Goal: Information Seeking & Learning: Find specific fact

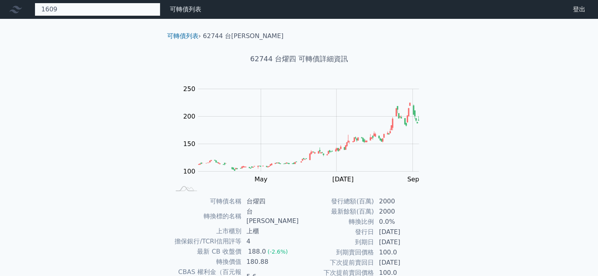
click at [101, 9] on div "1609 16094 大亞四 16095 大亞五 107.7 +0.00%" at bounding box center [98, 9] width 126 height 13
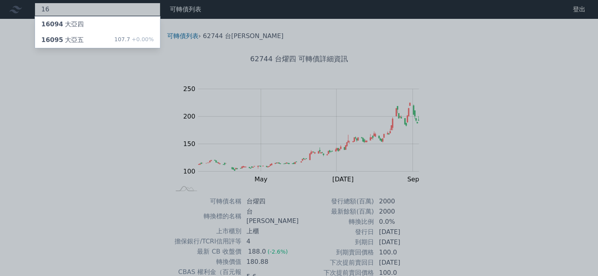
type input "1"
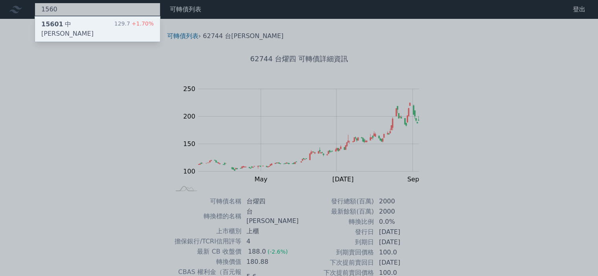
type input "1560"
click at [79, 27] on div "15601 中[PERSON_NAME]" at bounding box center [77, 29] width 73 height 19
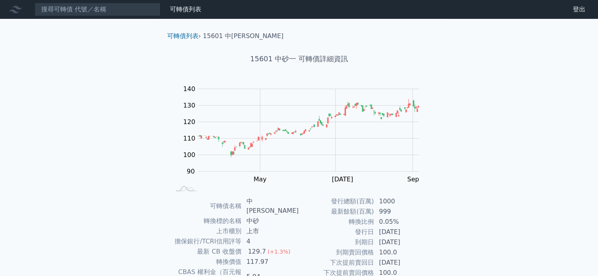
drag, startPoint x: 584, startPoint y: 88, endPoint x: 595, endPoint y: 125, distance: 38.1
click at [595, 125] on div "可轉債列表 財務數據 可轉債列表 財務數據 登出 登出 可轉債列表 › 15601 中砂一 15601 中砂一 可轉債詳細資訊 Zoom Out 100 70…" at bounding box center [299, 191] width 598 height 383
click at [546, 114] on div "可轉債列表 財務數據 可轉債列表 財務數據 登出 登出 可轉債列表 › 15601 中砂一 15601 中砂一 可轉債詳細資訊 Zoom Out 100 70…" at bounding box center [299, 191] width 598 height 383
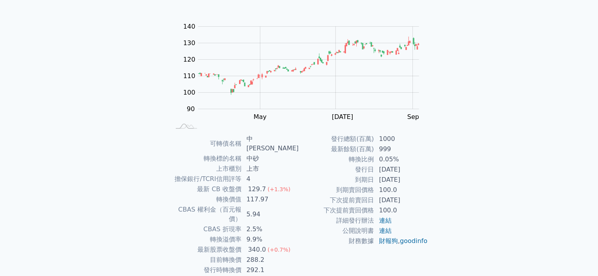
scroll to position [55, 0]
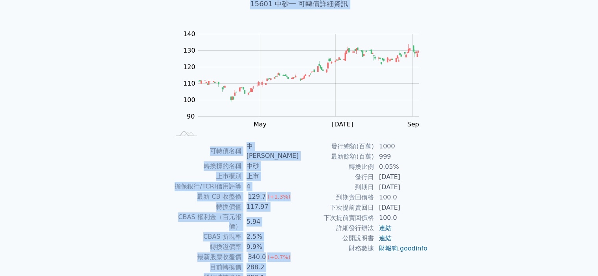
drag, startPoint x: 437, startPoint y: 256, endPoint x: 113, endPoint y: 22, distance: 399.9
click at [113, 22] on div "可轉債列表 財務數據 可轉債列表 財務數據 登出 登出 可轉債列表 › 15601 中砂一 15601 中砂一 可轉債詳細資訊 Zoom Out 100 70…" at bounding box center [299, 136] width 598 height 383
click at [493, 230] on div "可轉債列表 財務數據 可轉債列表 財務數據 登出 登出 可轉債列表 › 15601 中砂一 15601 中砂一 可轉債詳細資訊 Zoom Out 100 70…" at bounding box center [299, 136] width 598 height 383
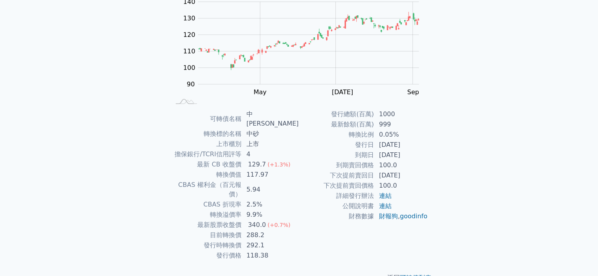
scroll to position [88, 0]
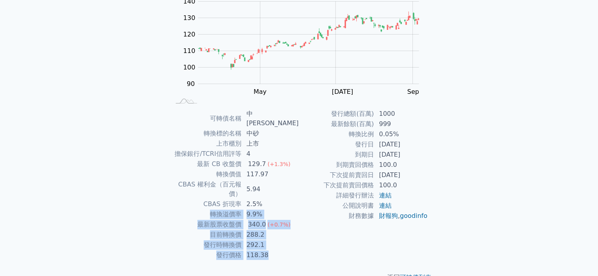
drag, startPoint x: 295, startPoint y: 232, endPoint x: 290, endPoint y: 152, distance: 79.9
click at [292, 166] on tbody "可轉債名稱 中砂一 轉換標的名稱 中砂 上市櫃別 上市 擔保銀行/TCRI信用評等 4 最新 CB 收盤價 129.7 (+1.3%) 轉換價值 117.97…" at bounding box center [234, 185] width 129 height 152
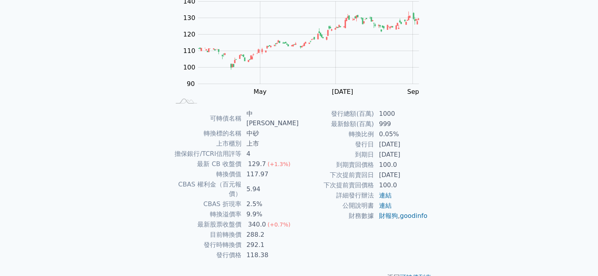
click at [481, 196] on div "可轉債列表 財務數據 可轉債列表 財務數據 登出 登出 可轉債列表 › 15601 中砂一 15601 中砂一 可轉債詳細資訊 Zoom Out 100 70…" at bounding box center [299, 103] width 598 height 383
